Goal: Task Accomplishment & Management: Manage account settings

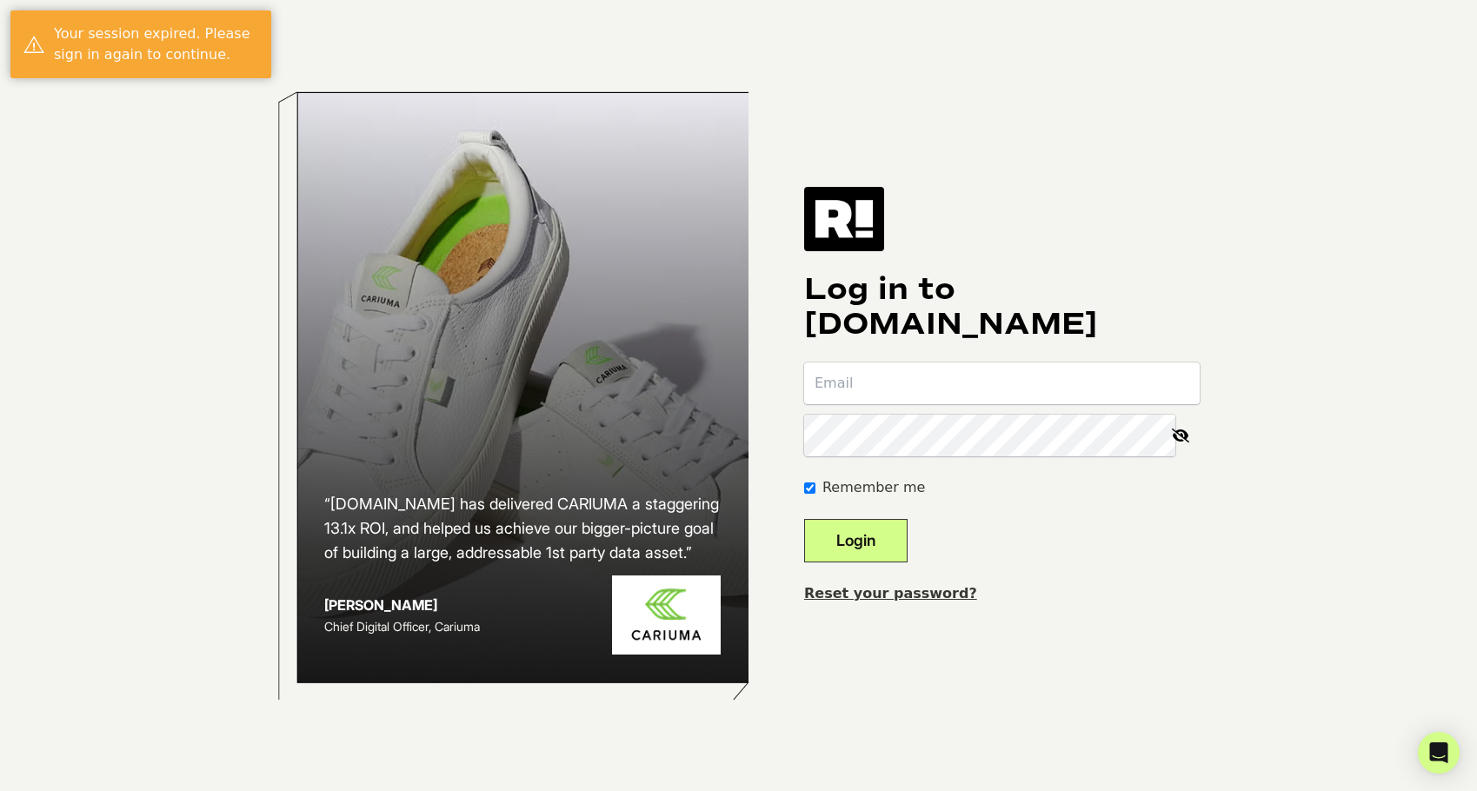
type input "misha@gibbon-usa.com"
click at [894, 544] on button "Login" at bounding box center [855, 540] width 103 height 43
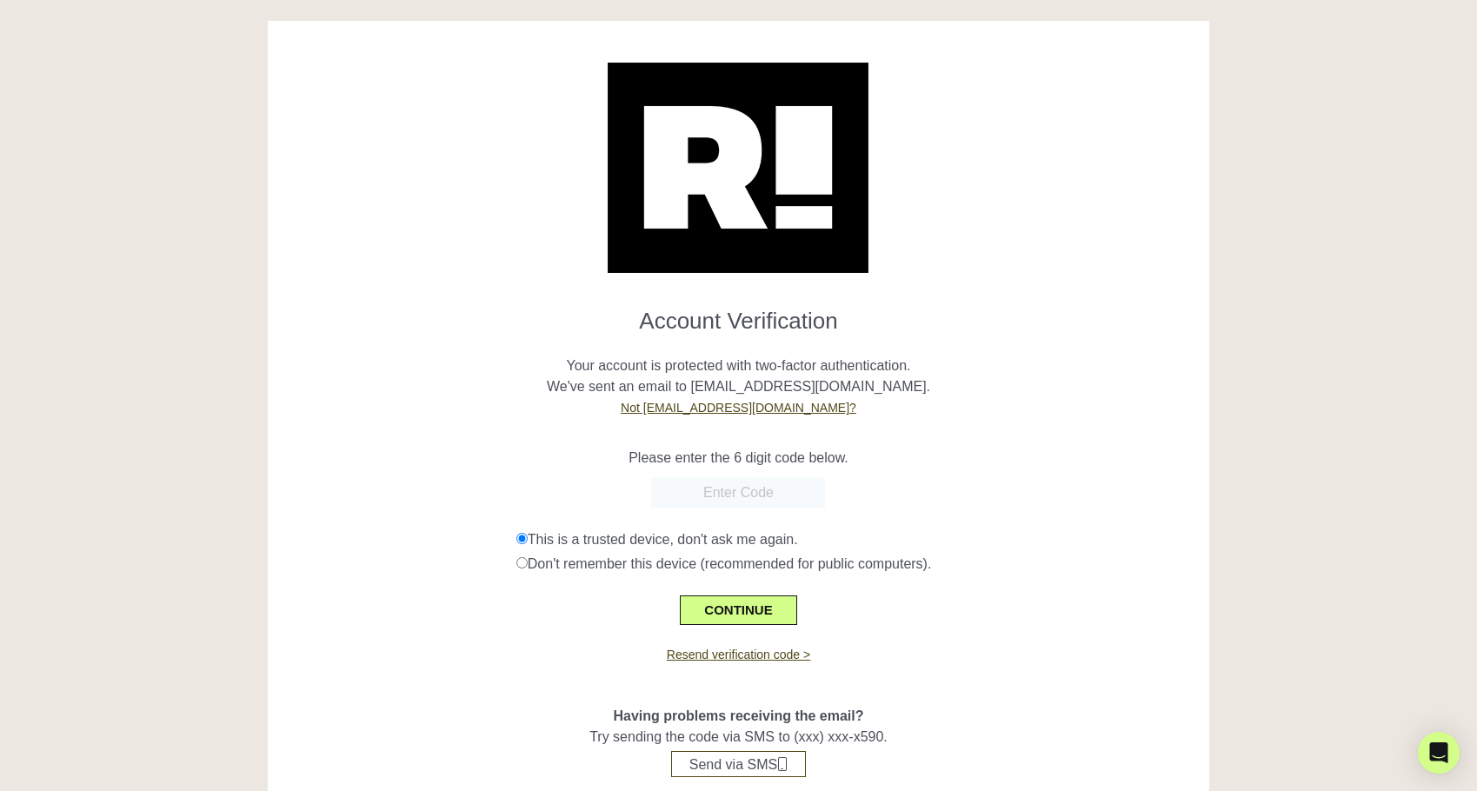
paste input "170379"
type input "170379"
click at [758, 611] on button "CONTINUE" at bounding box center [738, 610] width 116 height 30
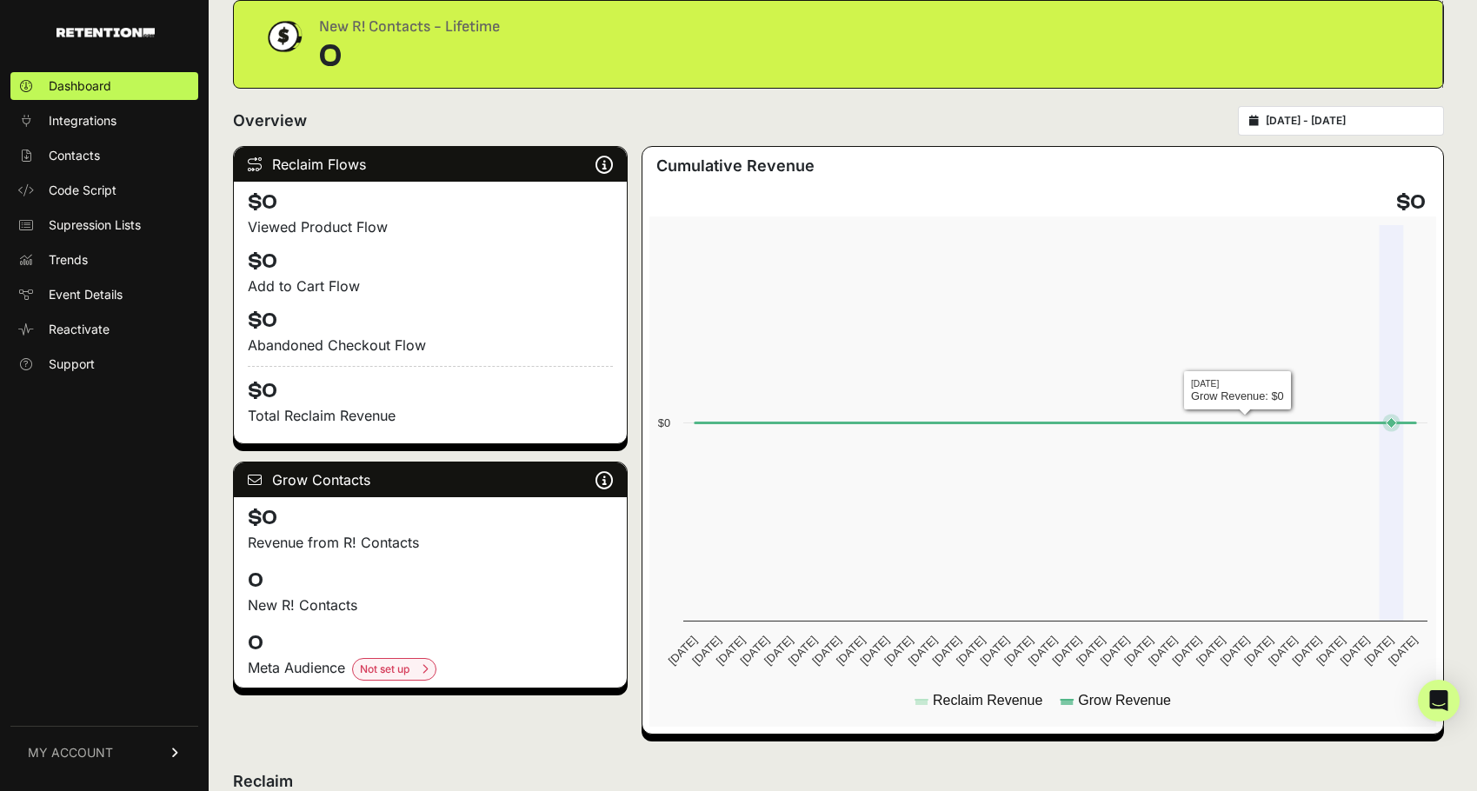
scroll to position [62, 0]
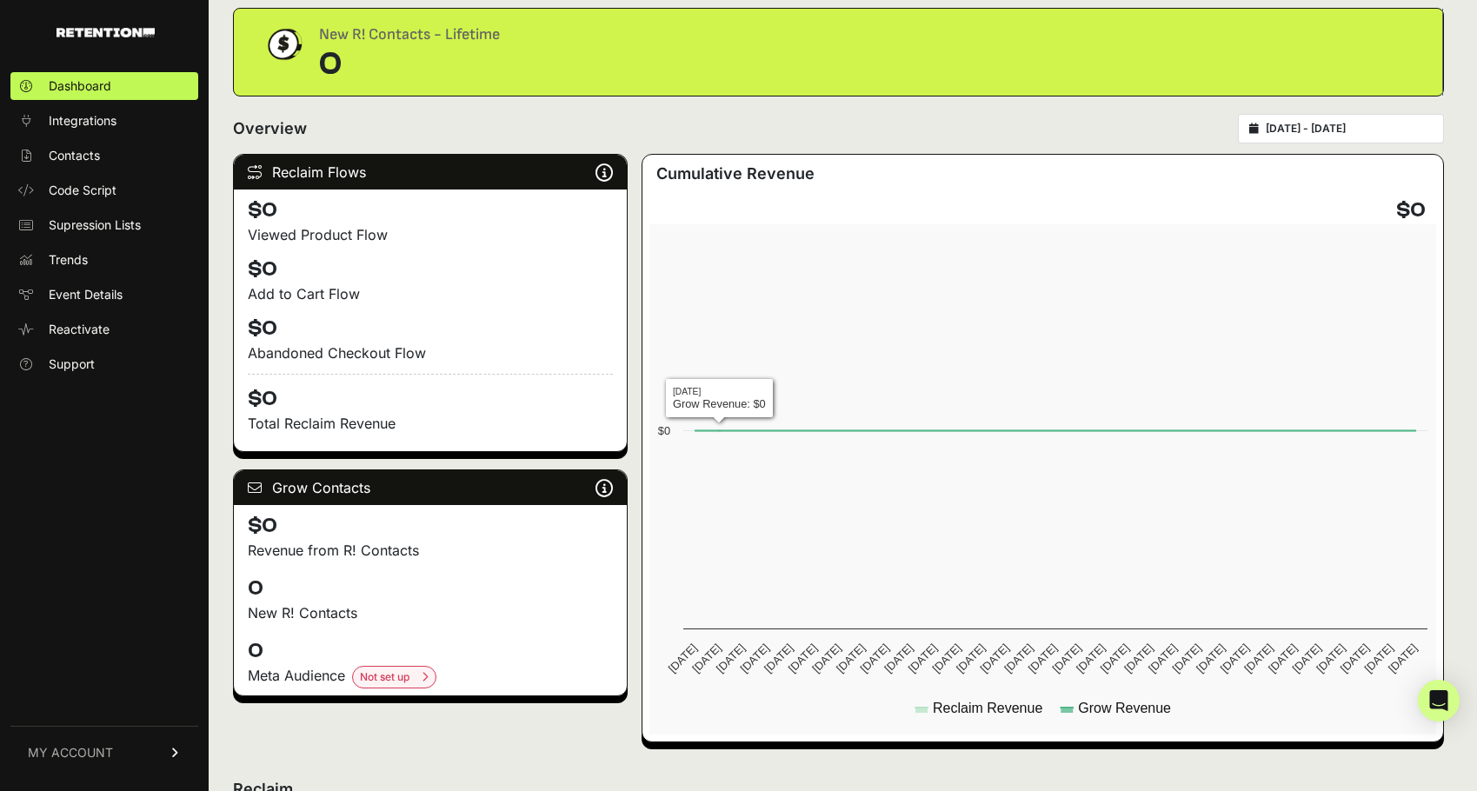
click at [493, 278] on h4 "$0" at bounding box center [430, 270] width 365 height 28
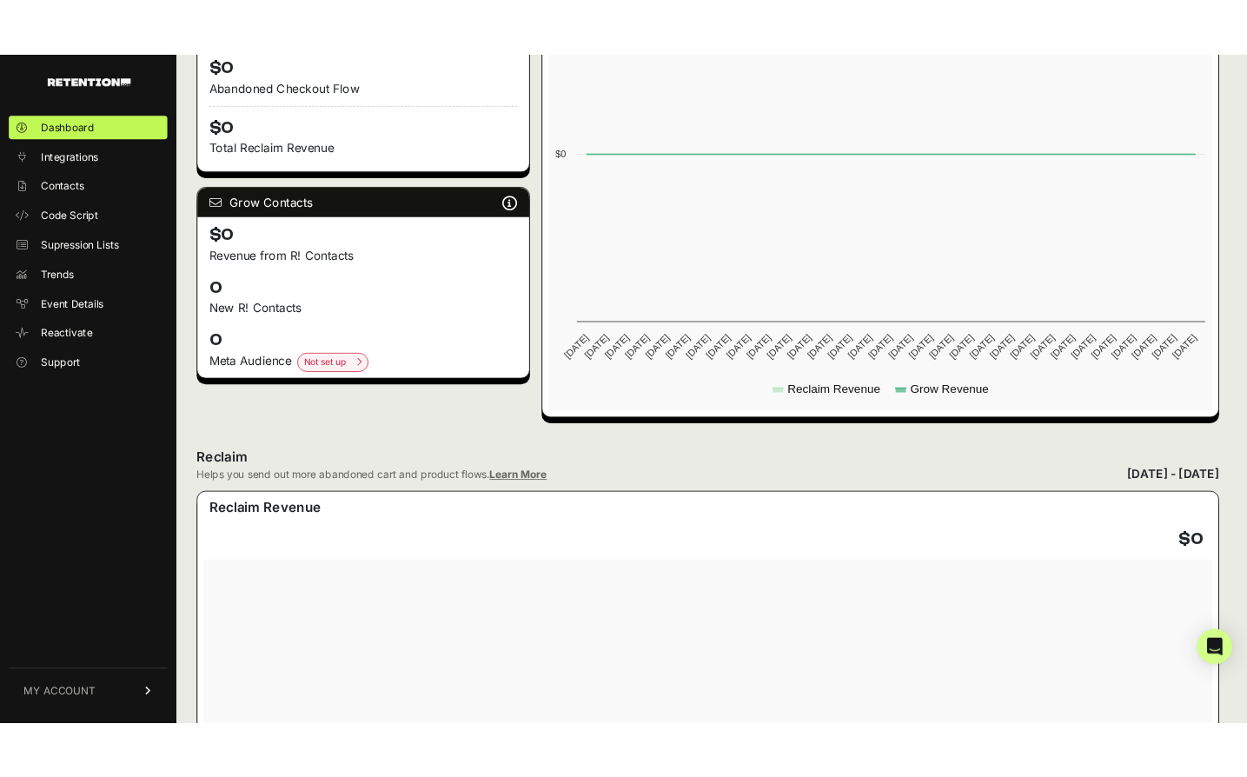
scroll to position [0, 0]
